Goal: Transaction & Acquisition: Download file/media

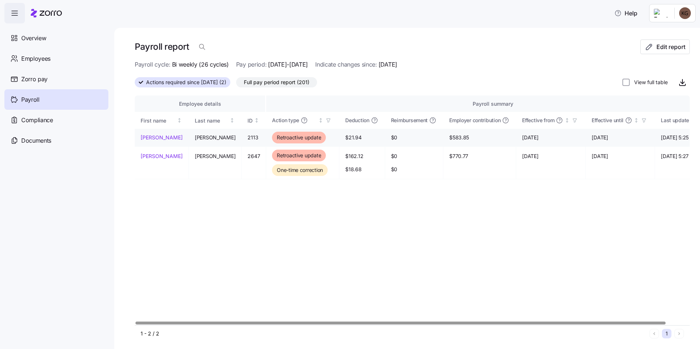
click at [155, 137] on link "[PERSON_NAME]" at bounding box center [162, 137] width 42 height 7
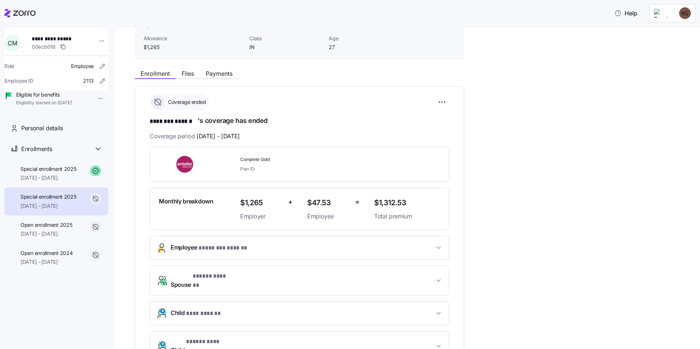
scroll to position [37, 0]
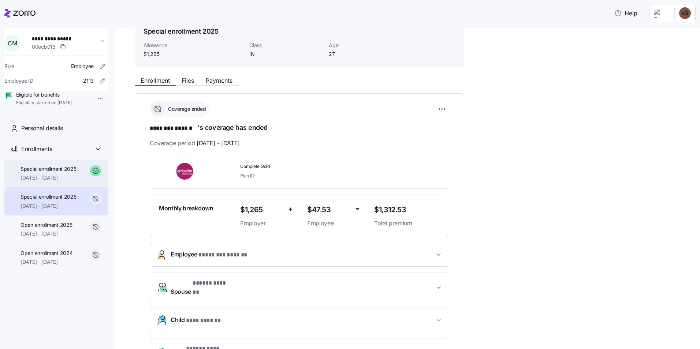
click at [84, 181] on div "Special enrollment 2025 [DATE] - [DATE]" at bounding box center [56, 174] width 104 height 28
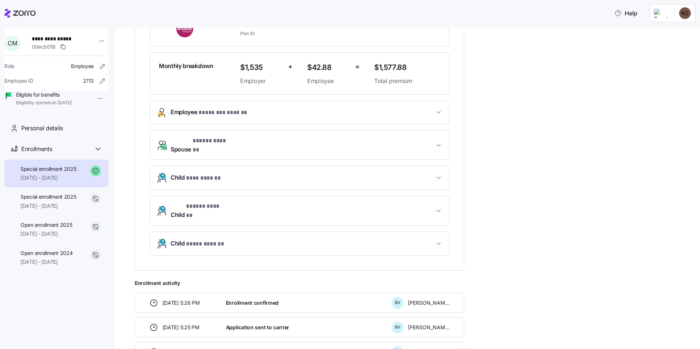
scroll to position [183, 0]
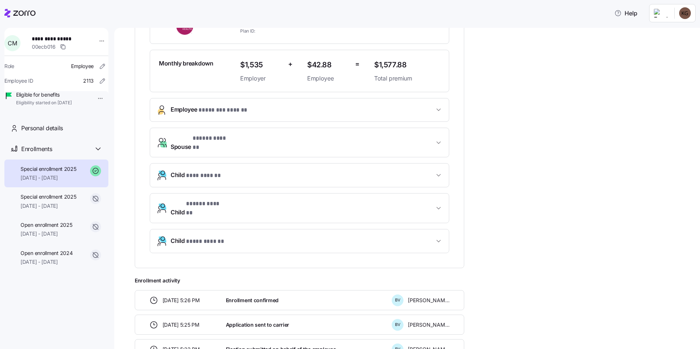
click at [298, 235] on button "Child * **** ****** *" at bounding box center [299, 241] width 299 height 23
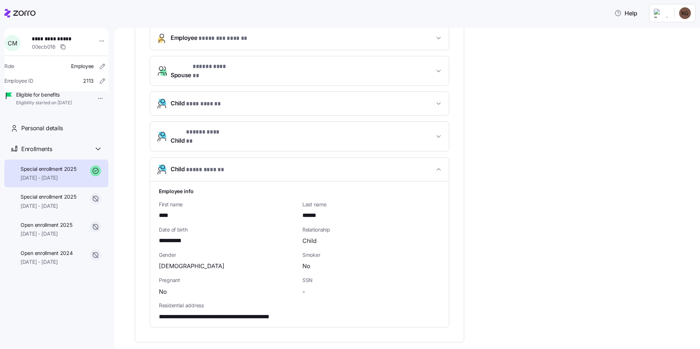
scroll to position [256, 0]
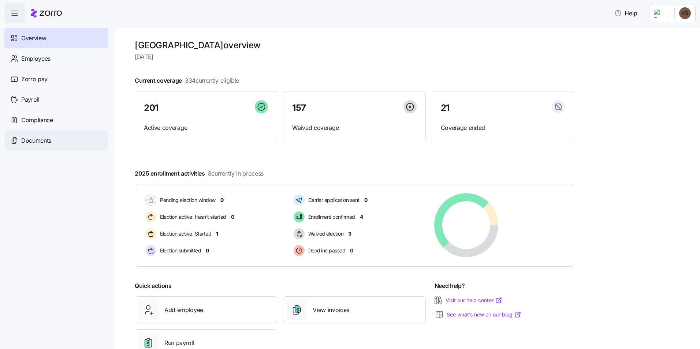
click at [43, 141] on span "Documents" at bounding box center [36, 140] width 30 height 9
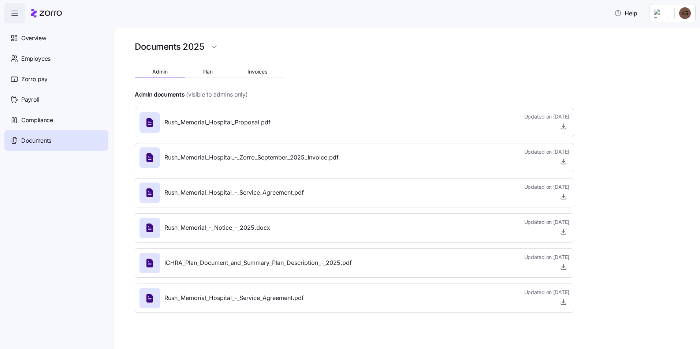
click at [245, 112] on div "Rush_Memorial_Hospital_Proposal.pdf" at bounding box center [205, 122] width 131 height 21
click at [566, 125] on icon "button" at bounding box center [563, 126] width 7 height 7
click at [685, 17] on html "Help Overview Employees Zorro pay Payroll Compliance Documents Documents 2025 A…" at bounding box center [350, 172] width 700 height 345
click at [676, 34] on div "Personal view" at bounding box center [663, 33] width 43 height 8
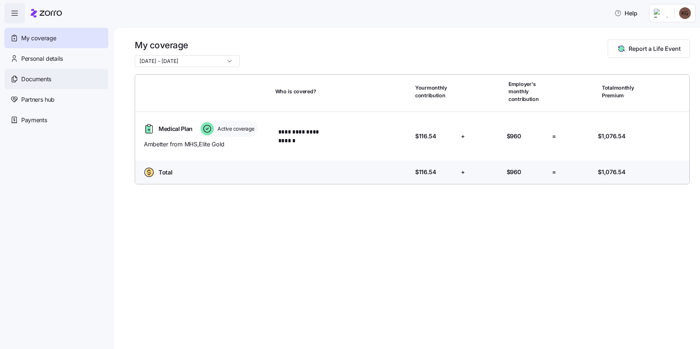
click at [48, 78] on span "Documents" at bounding box center [36, 79] width 30 height 9
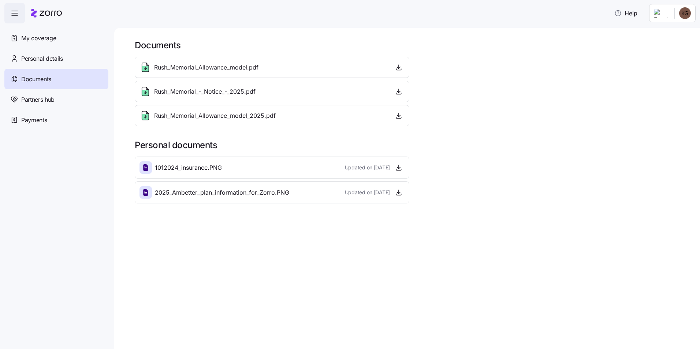
click at [680, 15] on html "Help My coverage Personal details Documents Partners hub Payments Documents Rus…" at bounding box center [350, 172] width 700 height 345
click at [661, 34] on div "Admin view" at bounding box center [661, 33] width 38 height 8
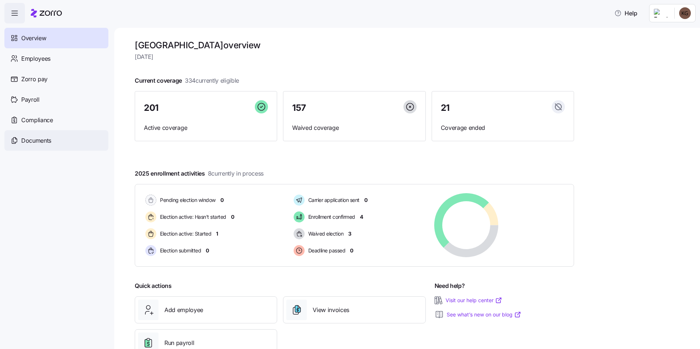
click at [34, 138] on span "Documents" at bounding box center [36, 140] width 30 height 9
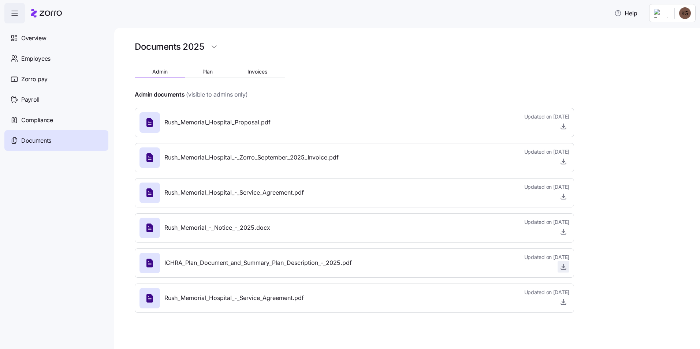
click at [561, 267] on icon "button" at bounding box center [563, 266] width 7 height 7
